Goal: Book appointment/travel/reservation

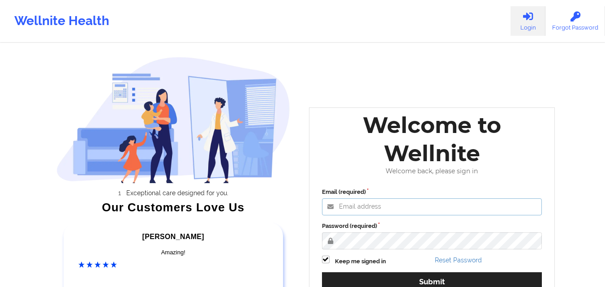
click at [399, 205] on input "Email (required)" at bounding box center [432, 206] width 220 height 17
type input "[EMAIL_ADDRESS][DOMAIN_NAME]"
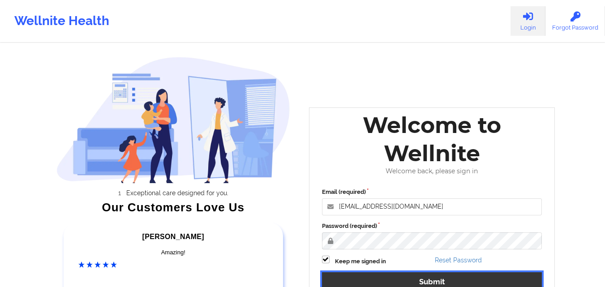
click at [424, 281] on button "Submit" at bounding box center [432, 281] width 220 height 19
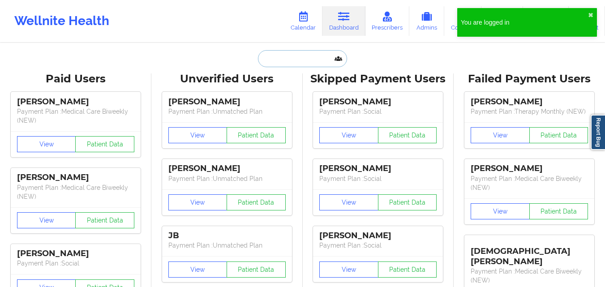
click at [303, 60] on input "text" at bounding box center [302, 58] width 89 height 17
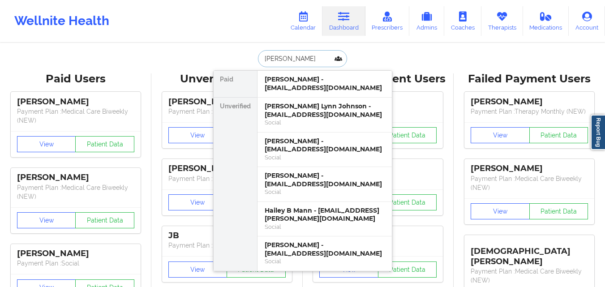
type input "[PERSON_NAME]"
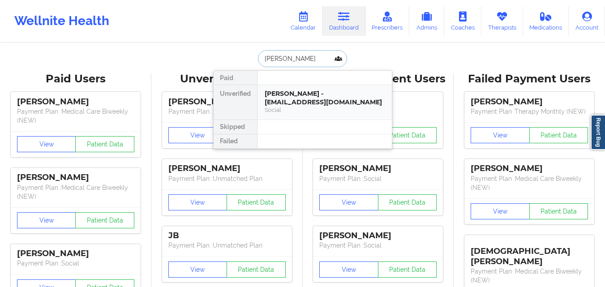
click at [320, 105] on div "[PERSON_NAME] - [EMAIL_ADDRESS][DOMAIN_NAME]" at bounding box center [325, 98] width 120 height 17
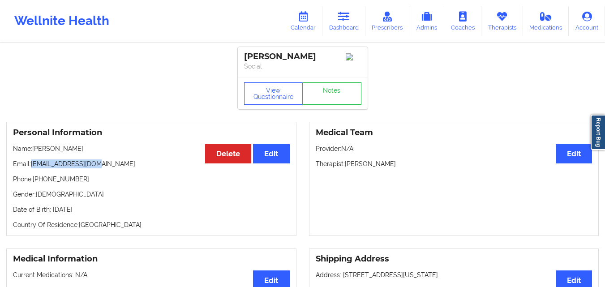
drag, startPoint x: 33, startPoint y: 167, endPoint x: 108, endPoint y: 166, distance: 74.8
click at [109, 165] on p "Email: [EMAIL_ADDRESS][DOMAIN_NAME]" at bounding box center [151, 164] width 277 height 9
copy p "[EMAIL_ADDRESS][DOMAIN_NAME]"
click at [298, 24] on link "Calendar" at bounding box center [303, 21] width 39 height 30
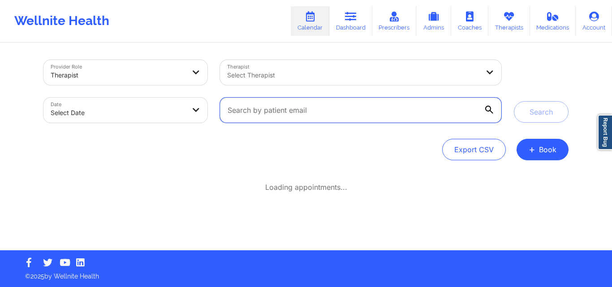
click at [304, 112] on input "text" at bounding box center [360, 110] width 281 height 25
paste input "[EMAIL_ADDRESS][DOMAIN_NAME]"
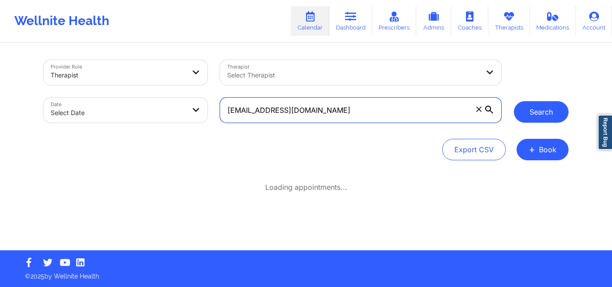
type input "[EMAIL_ADDRESS][DOMAIN_NAME]"
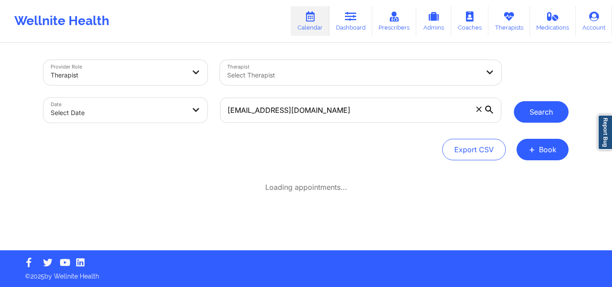
click at [522, 115] on button "Search" at bounding box center [541, 112] width 55 height 22
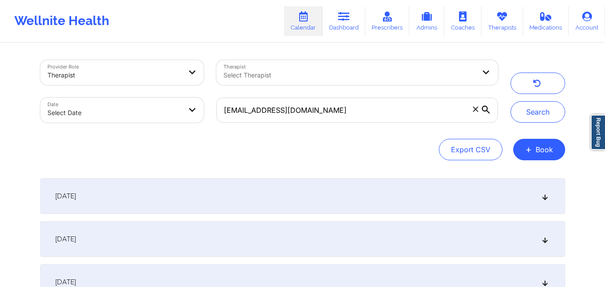
click at [257, 199] on div "[DATE]" at bounding box center [302, 196] width 525 height 36
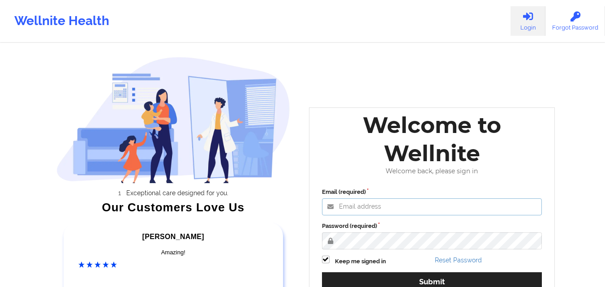
click at [390, 209] on input "Email (required)" at bounding box center [432, 206] width 220 height 17
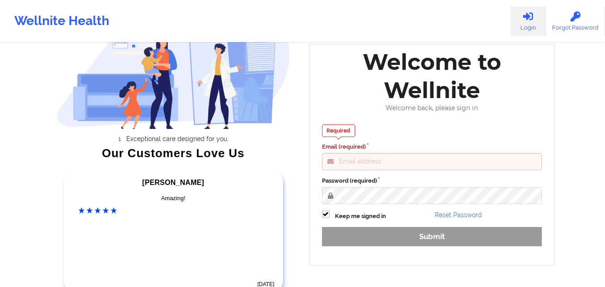
scroll to position [90, 0]
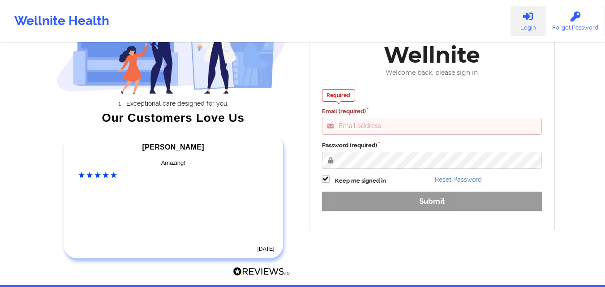
type input "[EMAIL_ADDRESS][DOMAIN_NAME]"
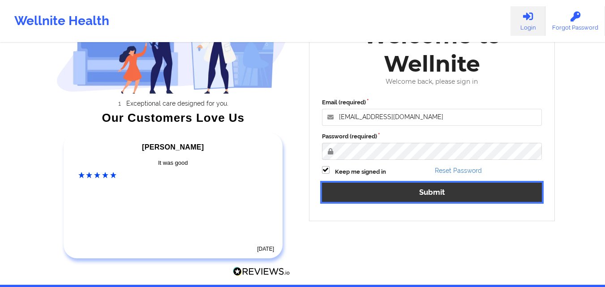
click at [448, 193] on button "Submit" at bounding box center [432, 192] width 220 height 19
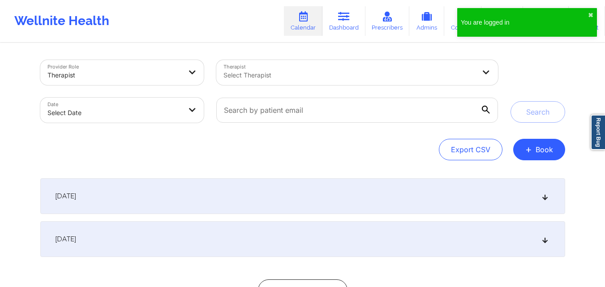
click at [569, 42] on div "You are logged in ✖︎" at bounding box center [527, 25] width 143 height 39
click at [582, 50] on div "Provider Role Therapist Therapist Select Therapist Date Select Date Search Expo…" at bounding box center [302, 161] width 605 height 323
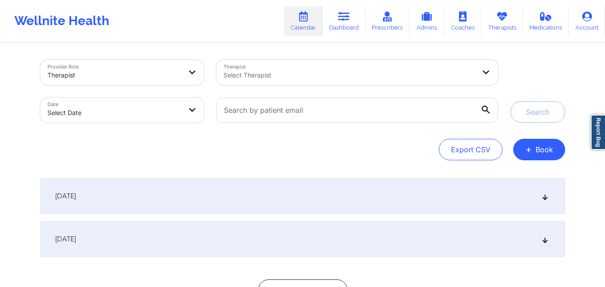
click at [311, 77] on div at bounding box center [350, 75] width 252 height 11
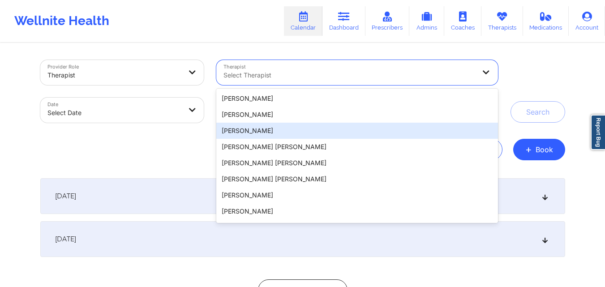
click at [542, 70] on div "Search" at bounding box center [538, 91] width 55 height 63
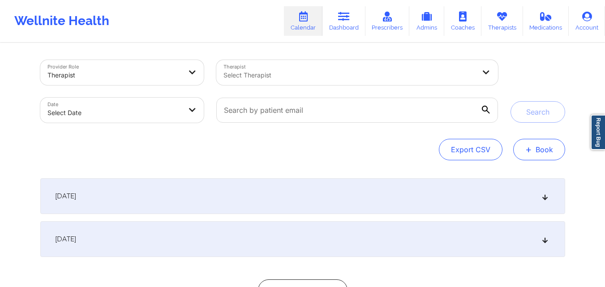
click at [539, 150] on button "+ Book" at bounding box center [539, 150] width 52 height 22
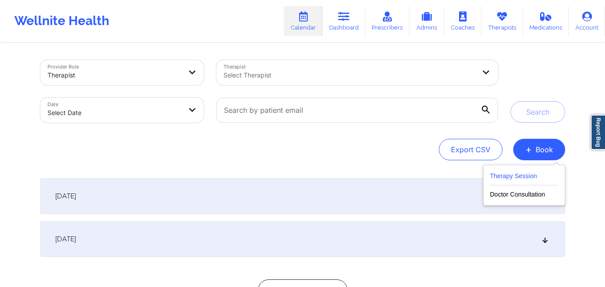
click at [508, 174] on button "Therapy Session" at bounding box center [524, 178] width 69 height 15
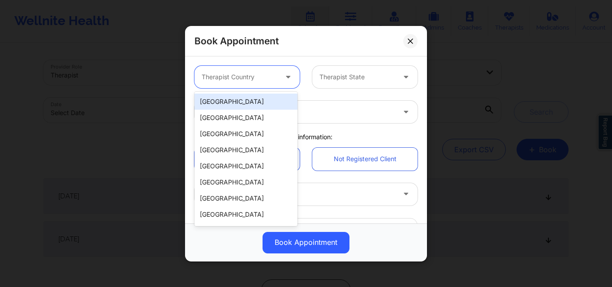
click at [260, 78] on div at bounding box center [240, 77] width 76 height 11
click at [263, 101] on div "[GEOGRAPHIC_DATA]" at bounding box center [245, 102] width 103 height 16
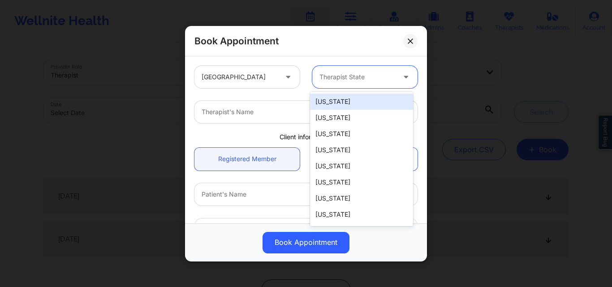
click at [354, 85] on div "Therapist State" at bounding box center [354, 77] width 84 height 22
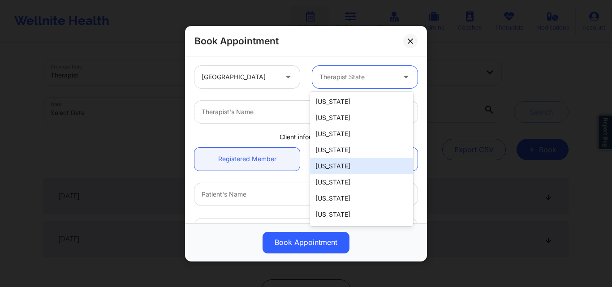
click at [359, 165] on div "[US_STATE]" at bounding box center [361, 166] width 103 height 16
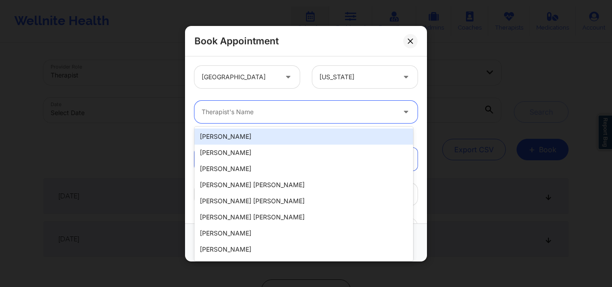
click at [264, 114] on div at bounding box center [299, 112] width 194 height 11
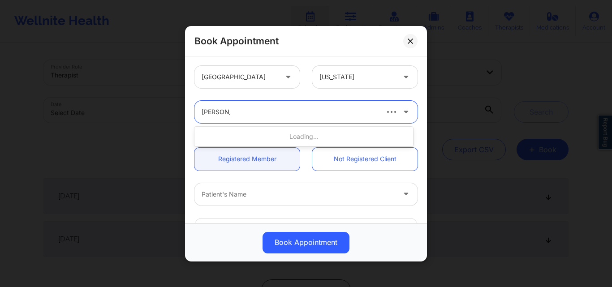
type input "Ellen Case"
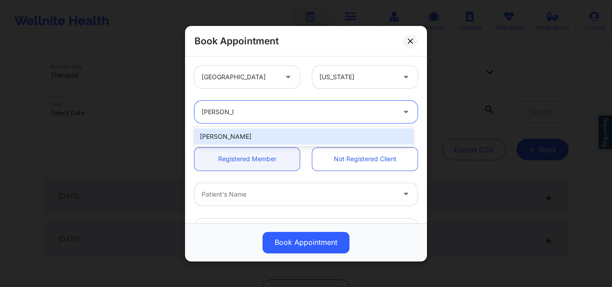
click at [294, 134] on div "Ellen Case" at bounding box center [303, 137] width 219 height 16
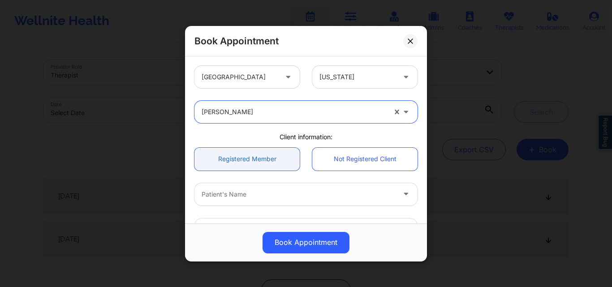
click at [263, 151] on link "Registered Member" at bounding box center [246, 158] width 105 height 23
click at [267, 194] on div at bounding box center [299, 194] width 194 height 11
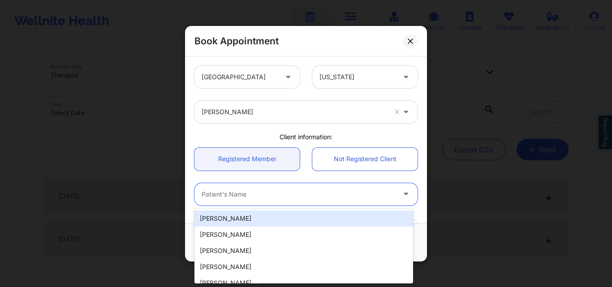
paste input "Skandha Chinta"
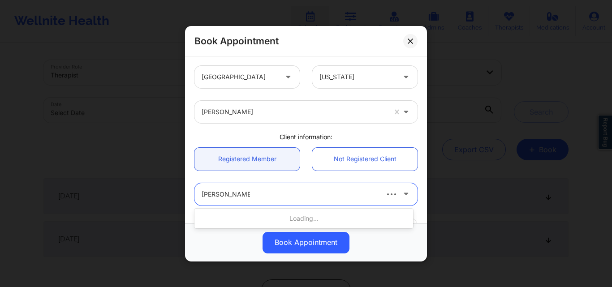
type input "Skandha Chinta"
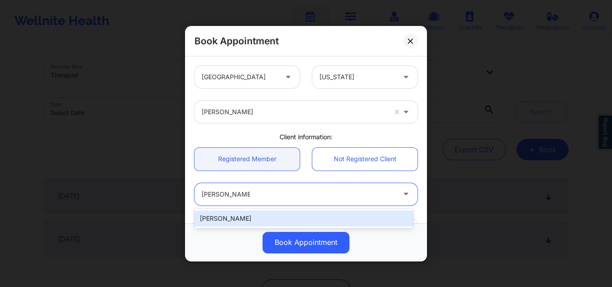
click at [285, 219] on div "Skandha Chinta" at bounding box center [303, 219] width 219 height 16
type input "skandha.ch@gmail.com"
type input "7472836161"
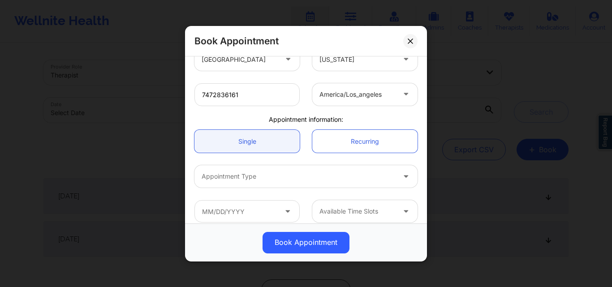
scroll to position [213, 0]
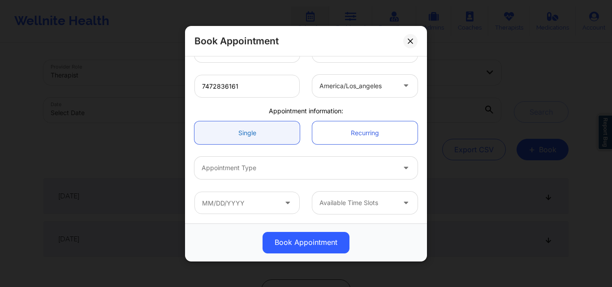
click at [249, 129] on link "Single" at bounding box center [246, 132] width 105 height 23
click at [250, 170] on div at bounding box center [299, 168] width 194 height 11
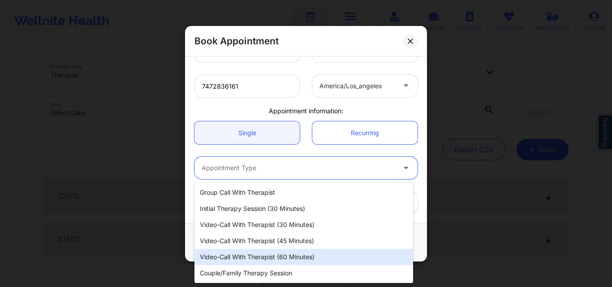
click at [275, 260] on div "Video-Call with Therapist (60 minutes)" at bounding box center [303, 257] width 219 height 16
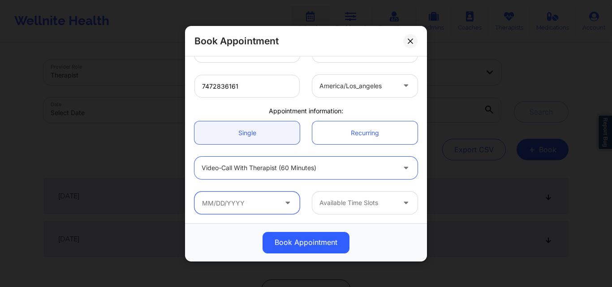
click at [246, 203] on input "text" at bounding box center [246, 203] width 105 height 22
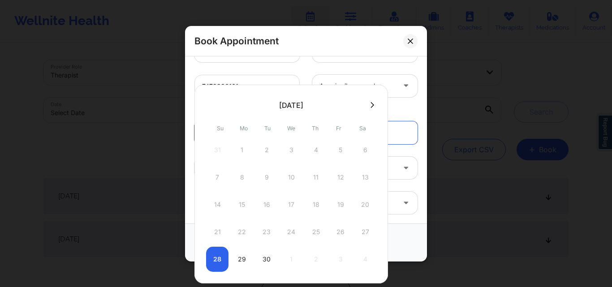
click at [371, 105] on icon at bounding box center [373, 105] width 4 height 7
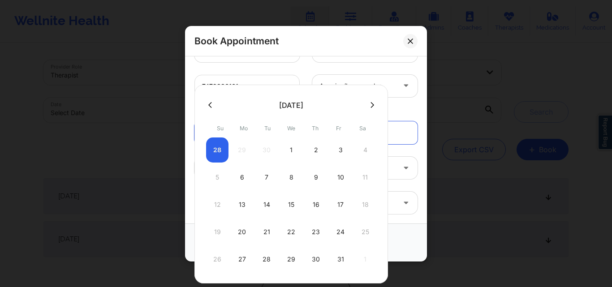
click at [317, 150] on div "2" at bounding box center [316, 150] width 22 height 25
type input "10/02/2025"
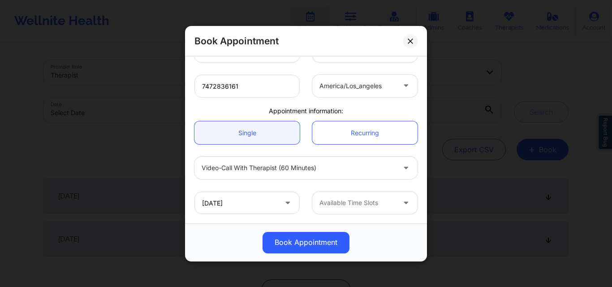
click at [384, 205] on div at bounding box center [357, 203] width 76 height 11
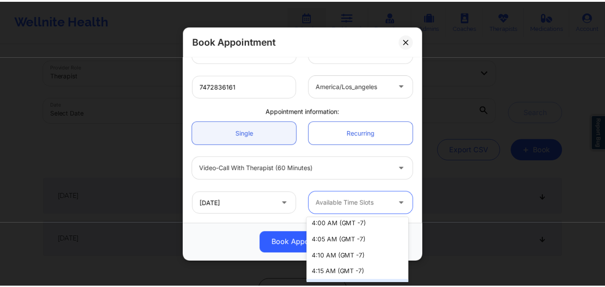
scroll to position [1212, 0]
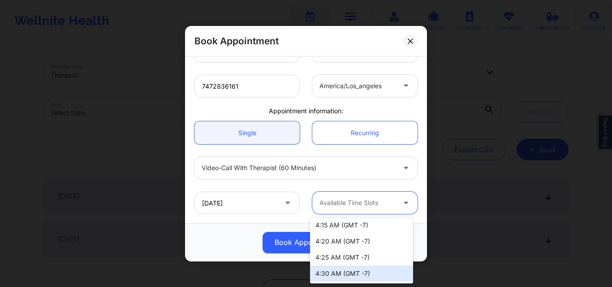
click at [336, 272] on div "4:30 AM (GMT -7)" at bounding box center [361, 274] width 103 height 16
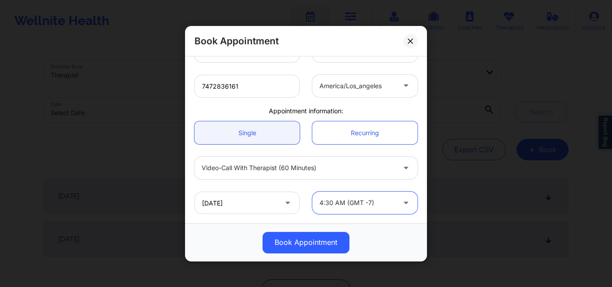
click at [311, 238] on button "Book Appointment" at bounding box center [306, 243] width 87 height 22
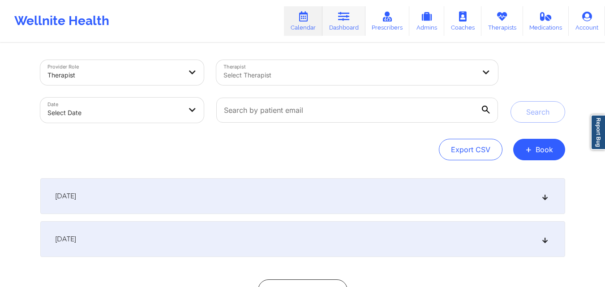
click at [341, 24] on link "Dashboard" at bounding box center [344, 21] width 43 height 30
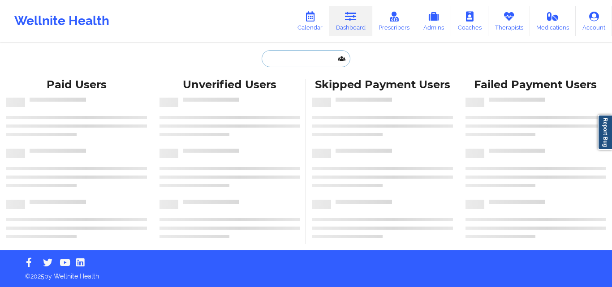
click at [296, 60] on input "text" at bounding box center [306, 58] width 89 height 17
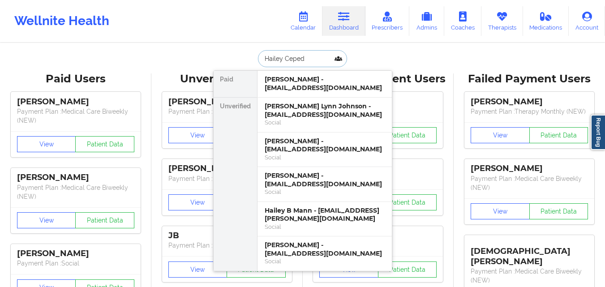
type input "[PERSON_NAME]"
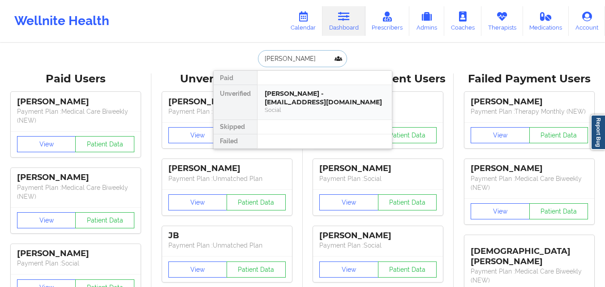
click at [327, 99] on div "[PERSON_NAME] - [EMAIL_ADDRESS][DOMAIN_NAME]" at bounding box center [325, 98] width 120 height 17
